Goal: Register for event/course

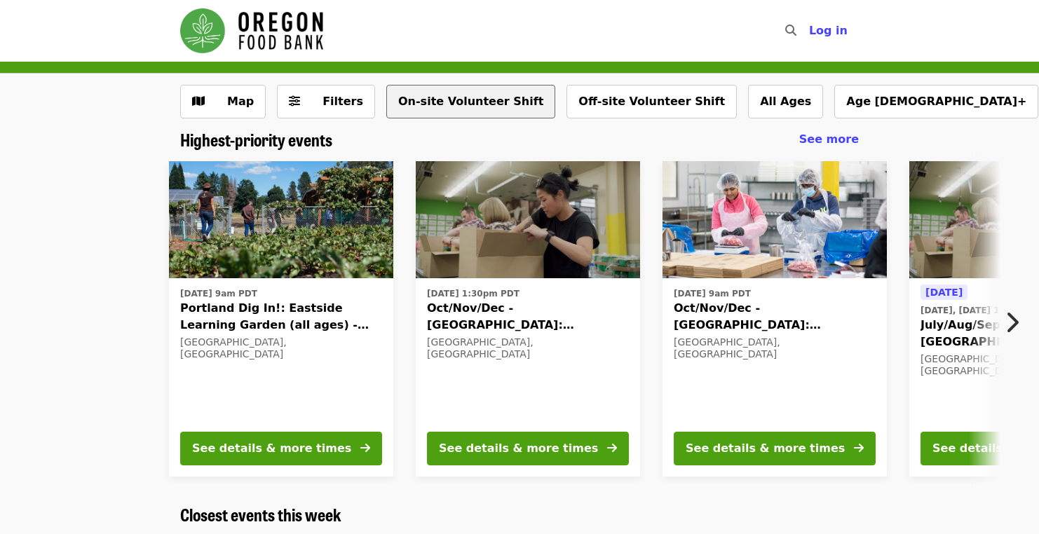
click at [477, 102] on button "On-site Volunteer Shift" at bounding box center [470, 102] width 169 height 34
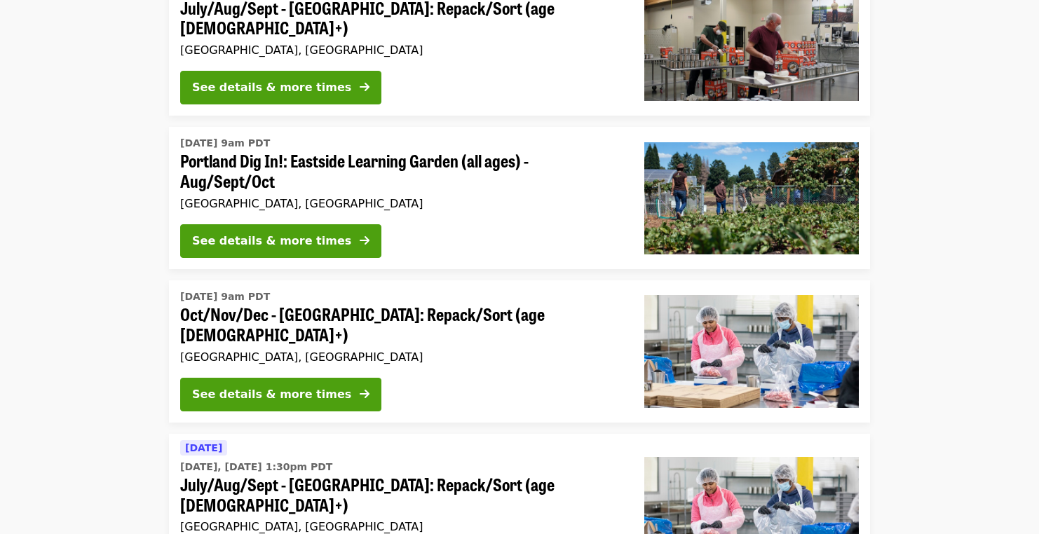
scroll to position [906, 0]
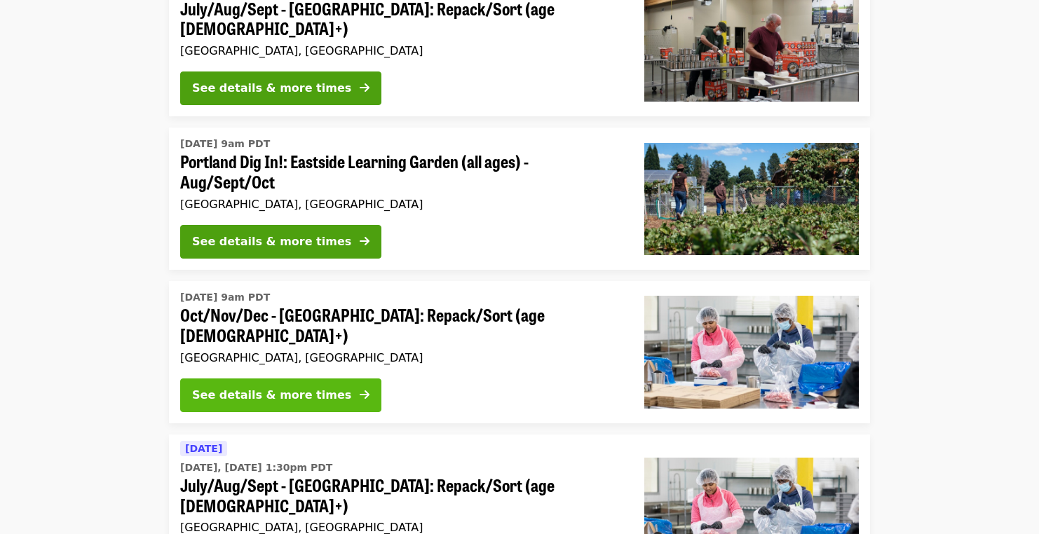
click at [287, 387] on div "See details & more times" at bounding box center [271, 395] width 159 height 17
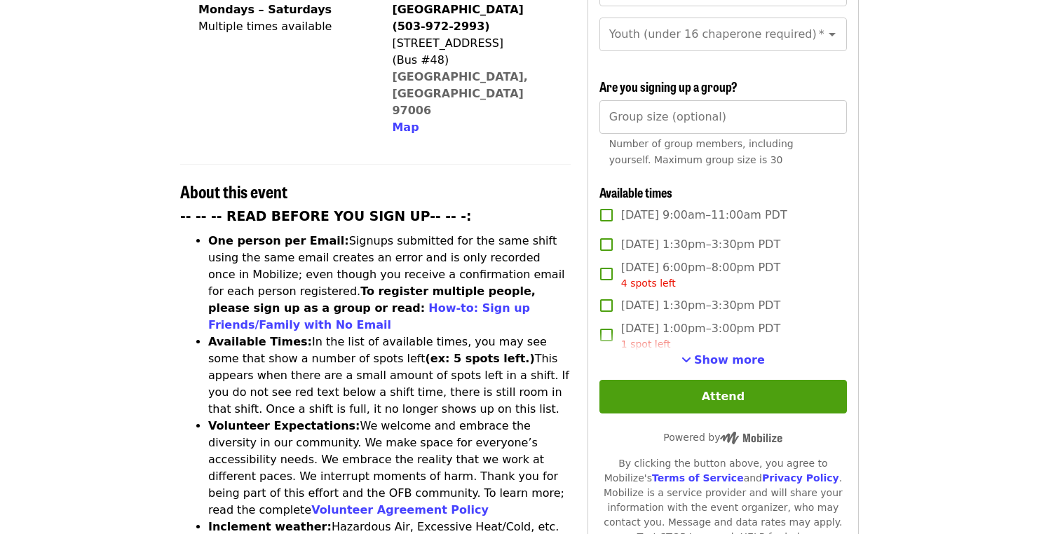
scroll to position [394, 0]
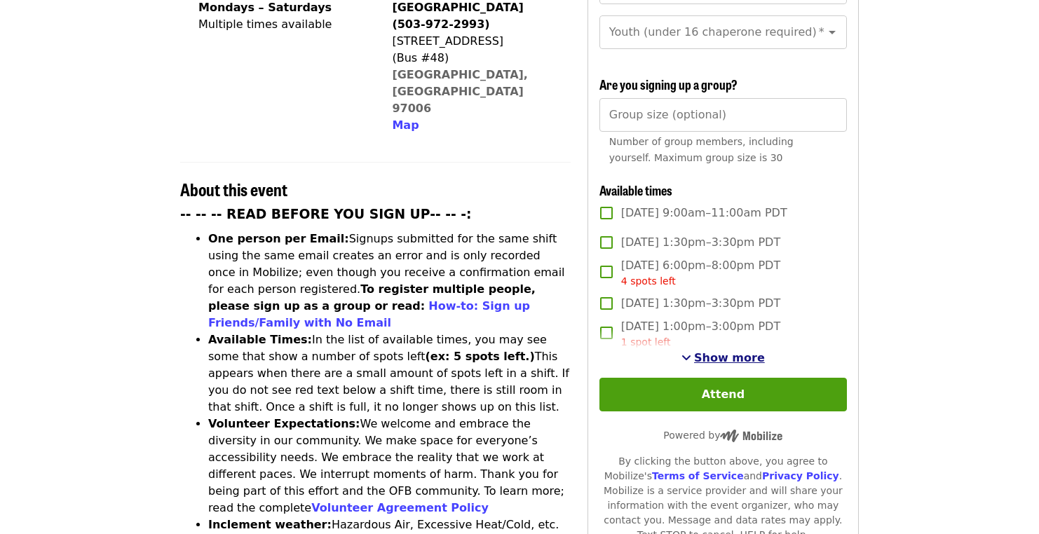
click at [731, 351] on span "Show more" at bounding box center [729, 357] width 71 height 13
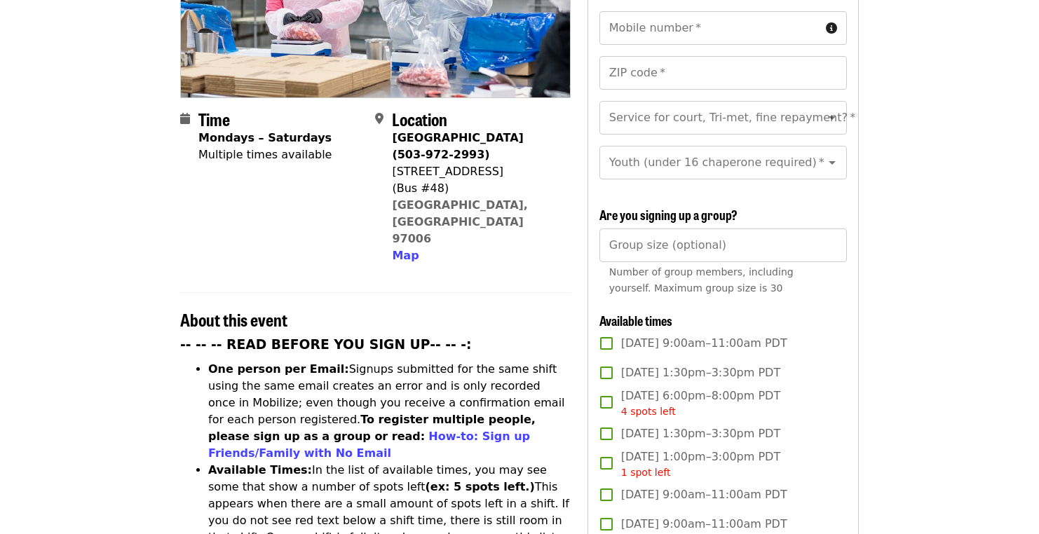
scroll to position [261, 0]
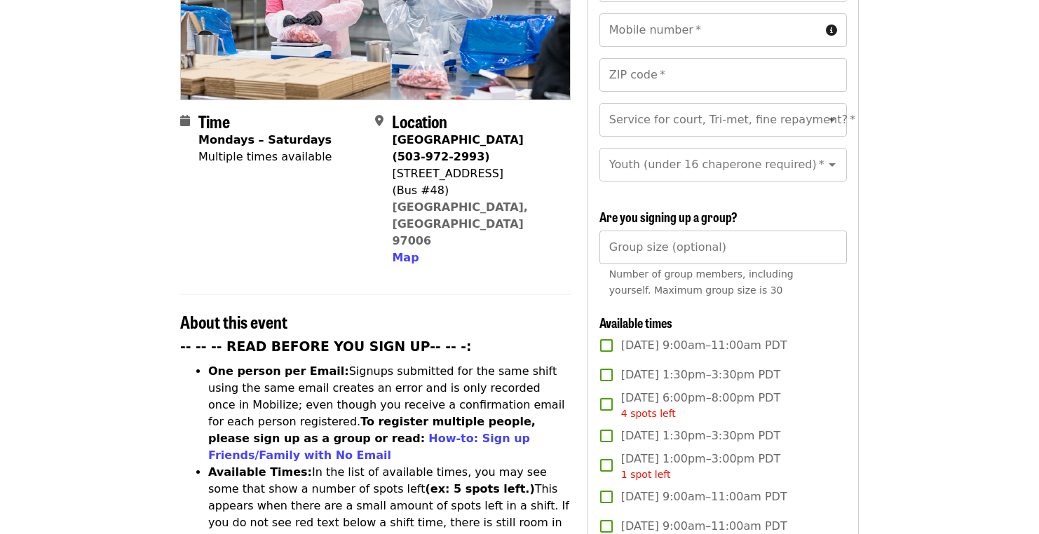
click at [758, 254] on input "Group size (optional)" at bounding box center [722, 248] width 247 height 34
type input "**"
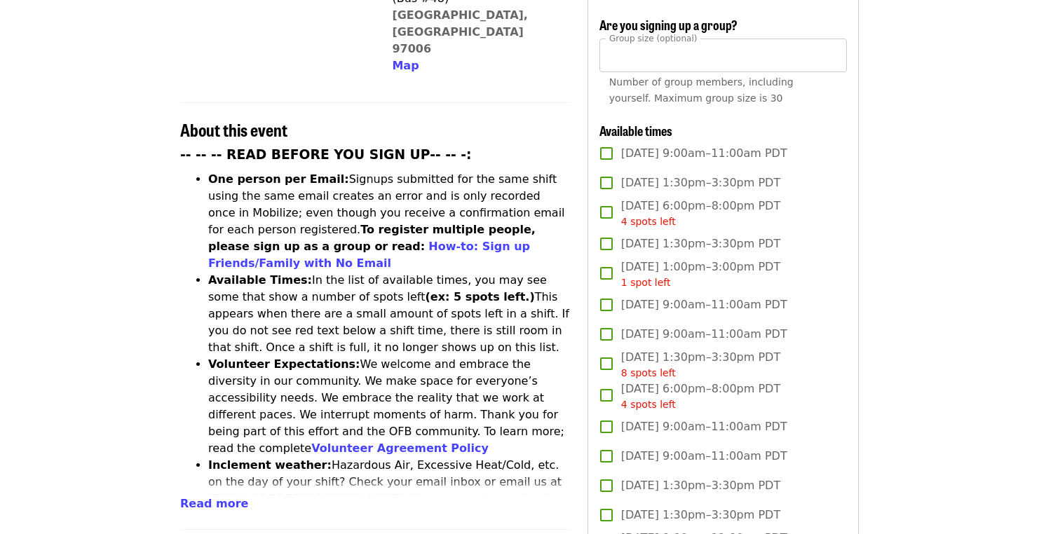
scroll to position [0, 0]
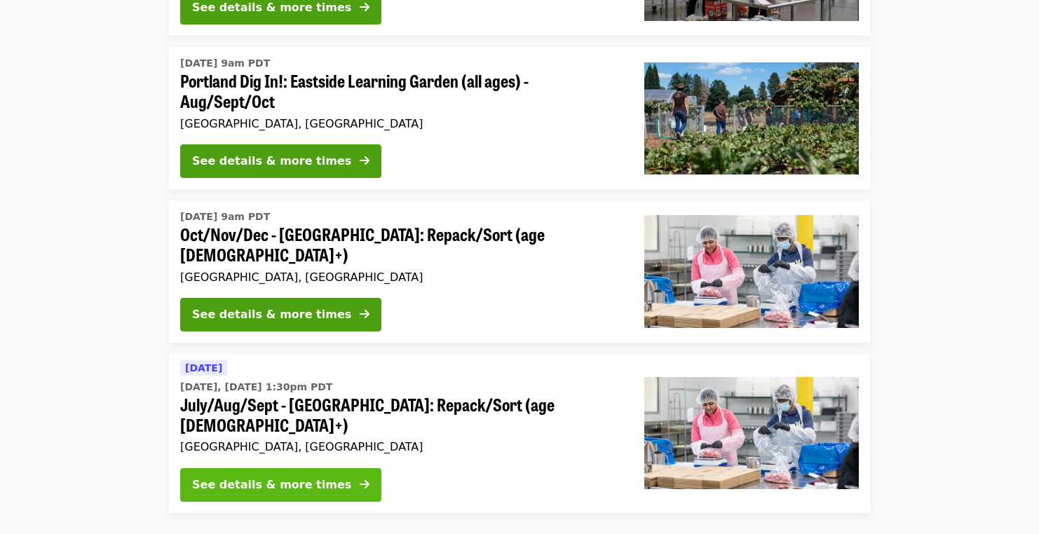
scroll to position [990, 0]
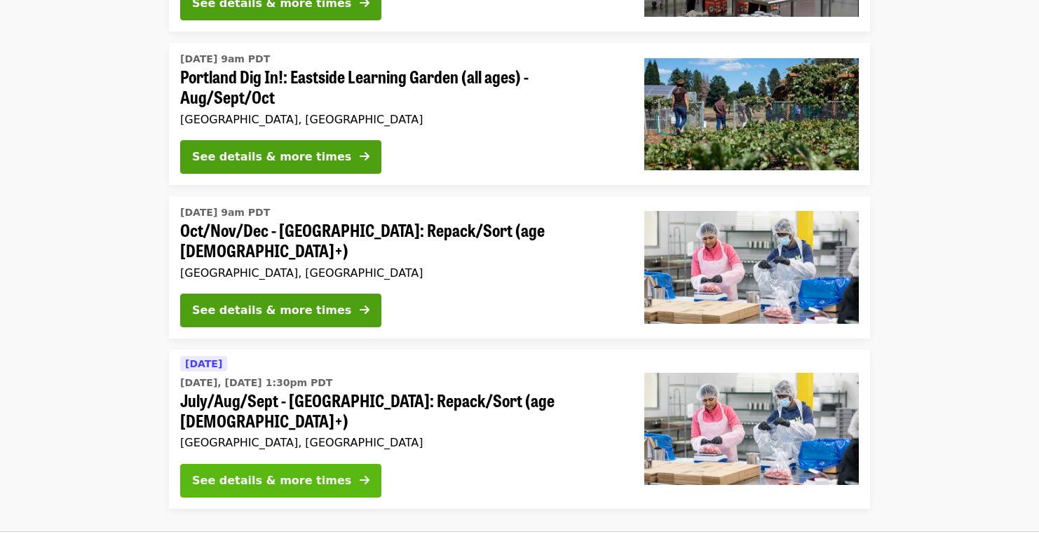
click at [273, 464] on button "See details & more times" at bounding box center [280, 481] width 201 height 34
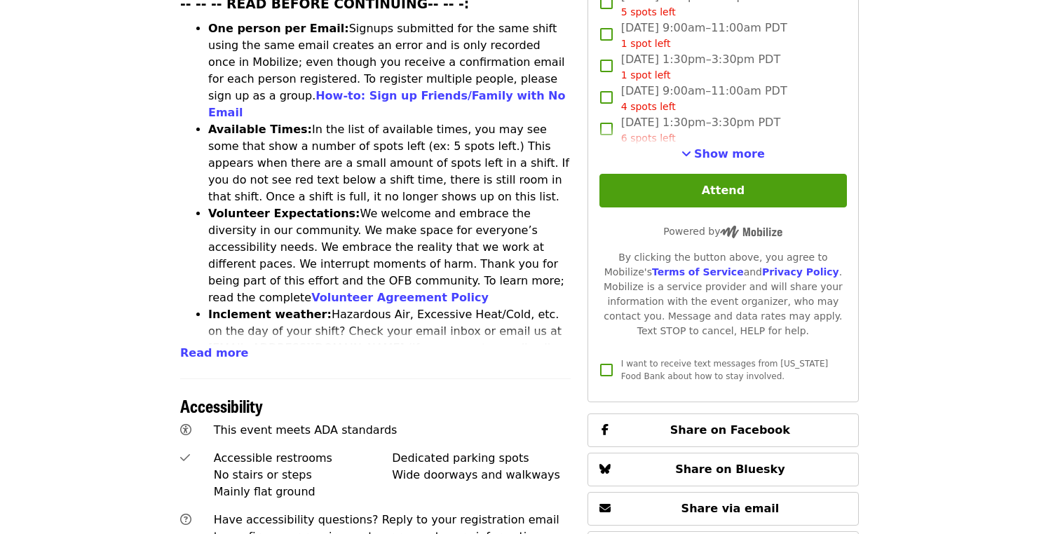
scroll to position [609, 0]
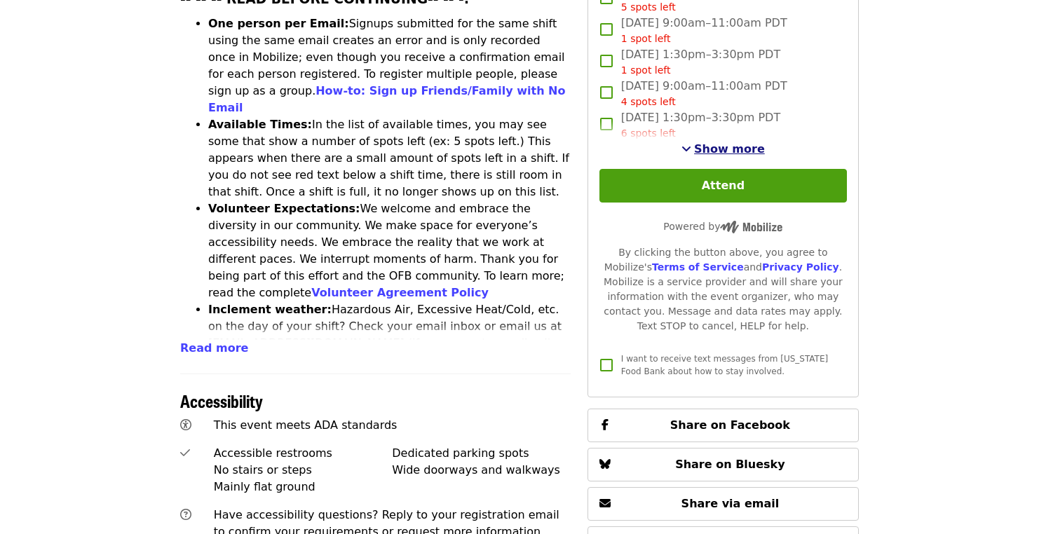
click at [718, 146] on span "Show more" at bounding box center [729, 148] width 71 height 13
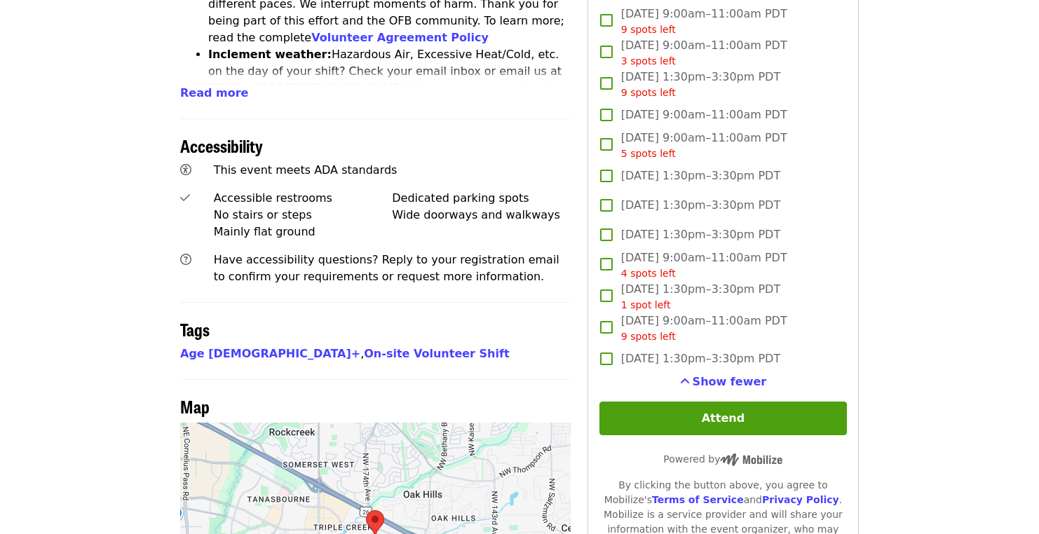
scroll to position [866, 0]
